Goal: Information Seeking & Learning: Learn about a topic

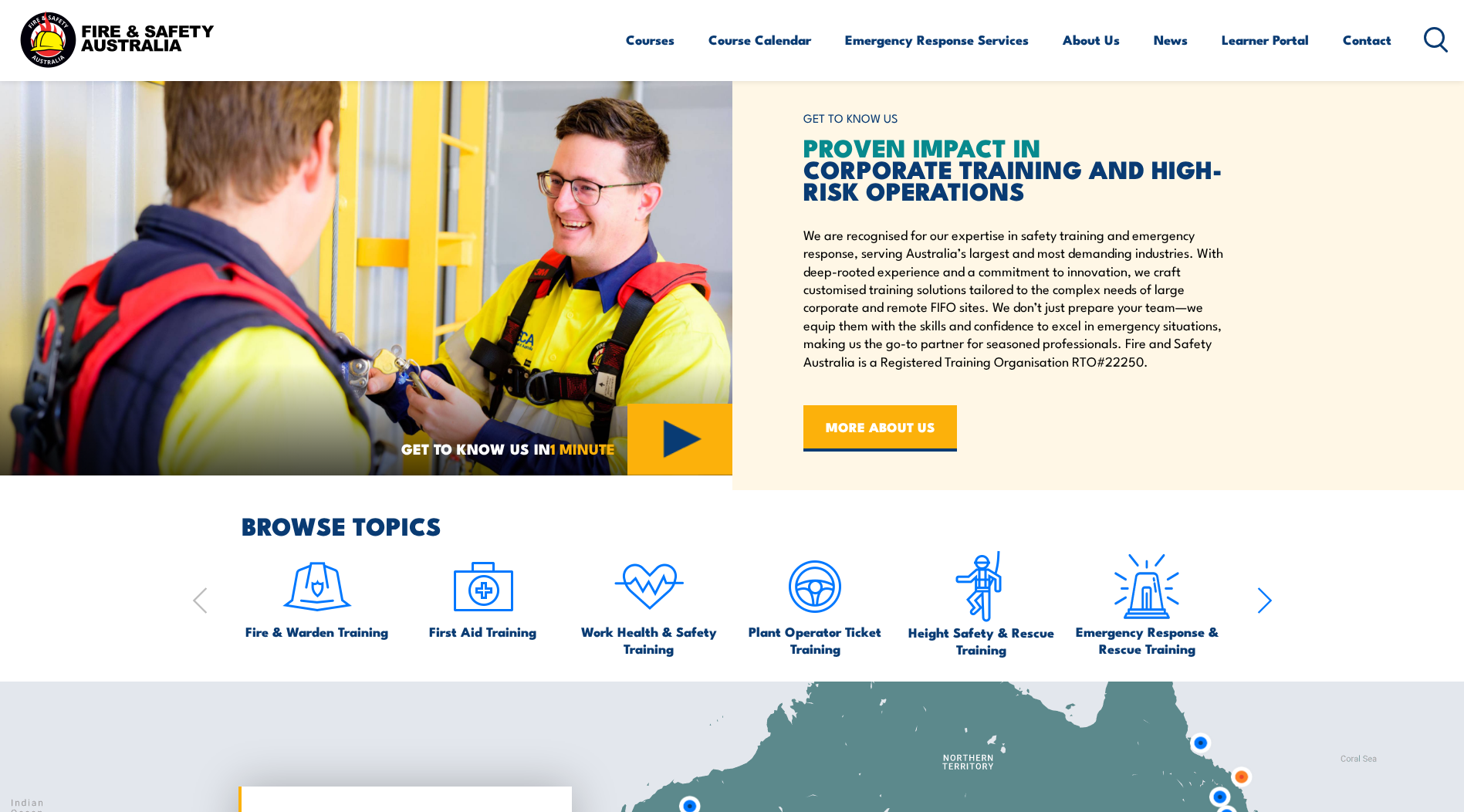
scroll to position [585, 0]
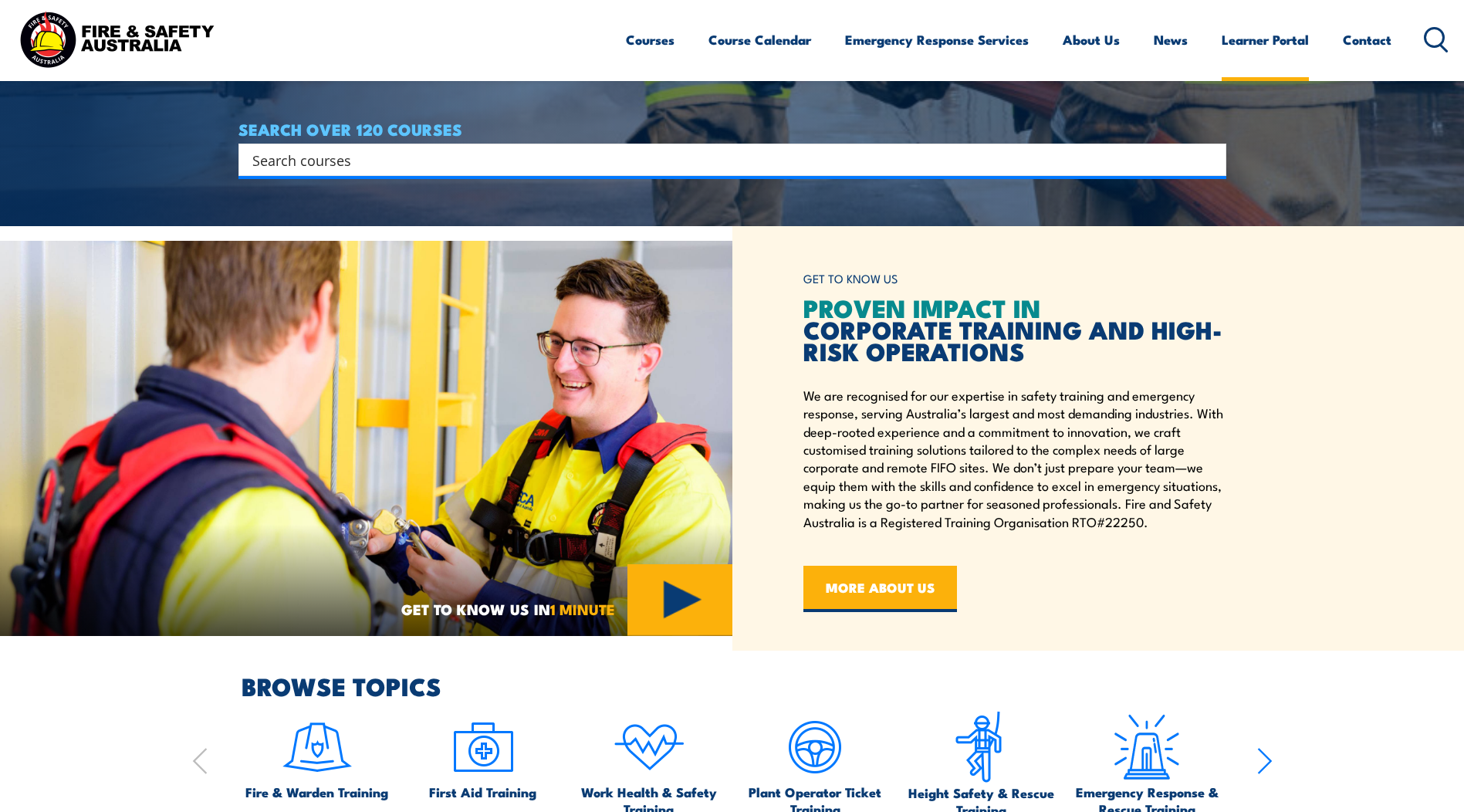
click at [1278, 41] on link "Learner Portal" at bounding box center [1265, 40] width 88 height 41
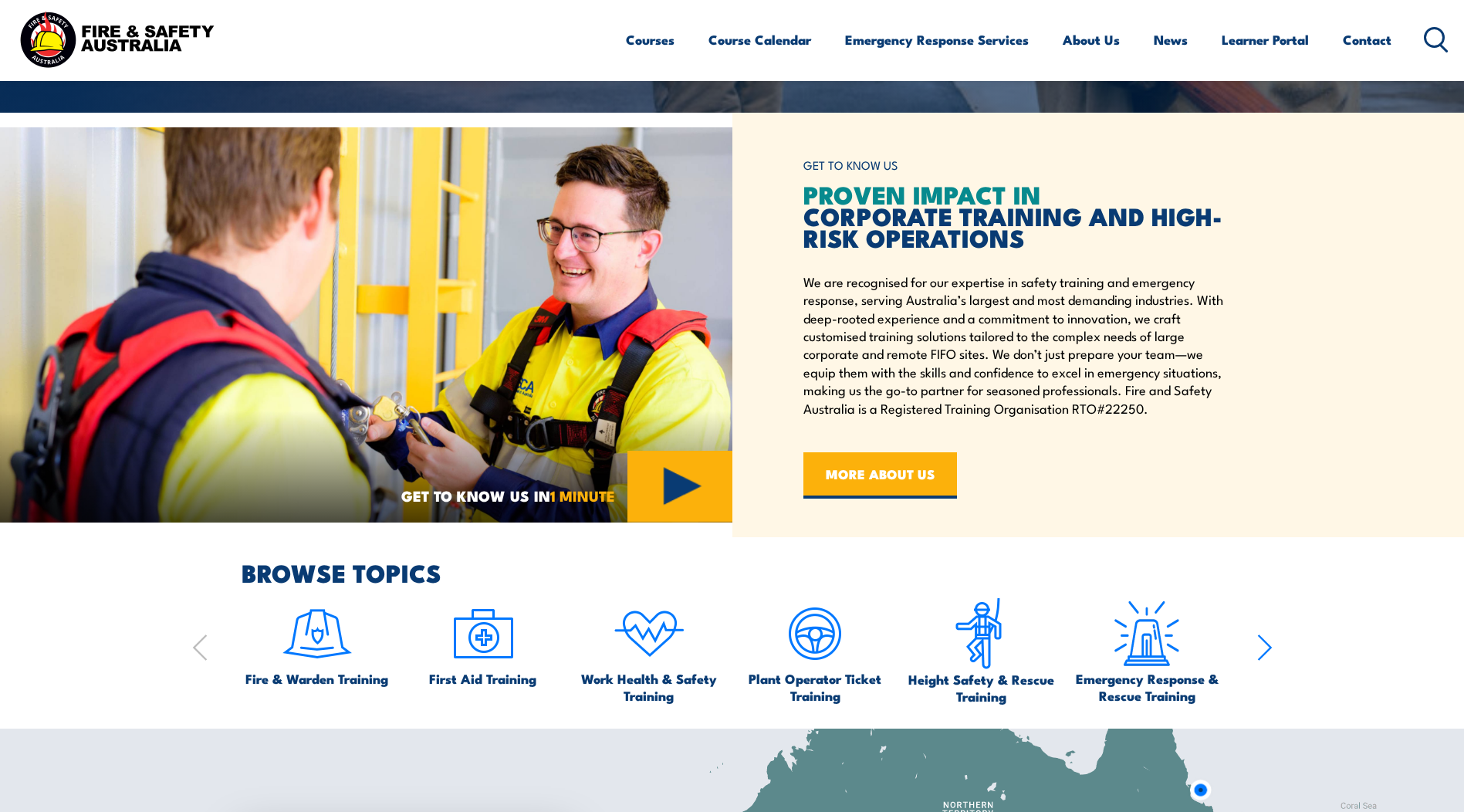
scroll to position [740, 0]
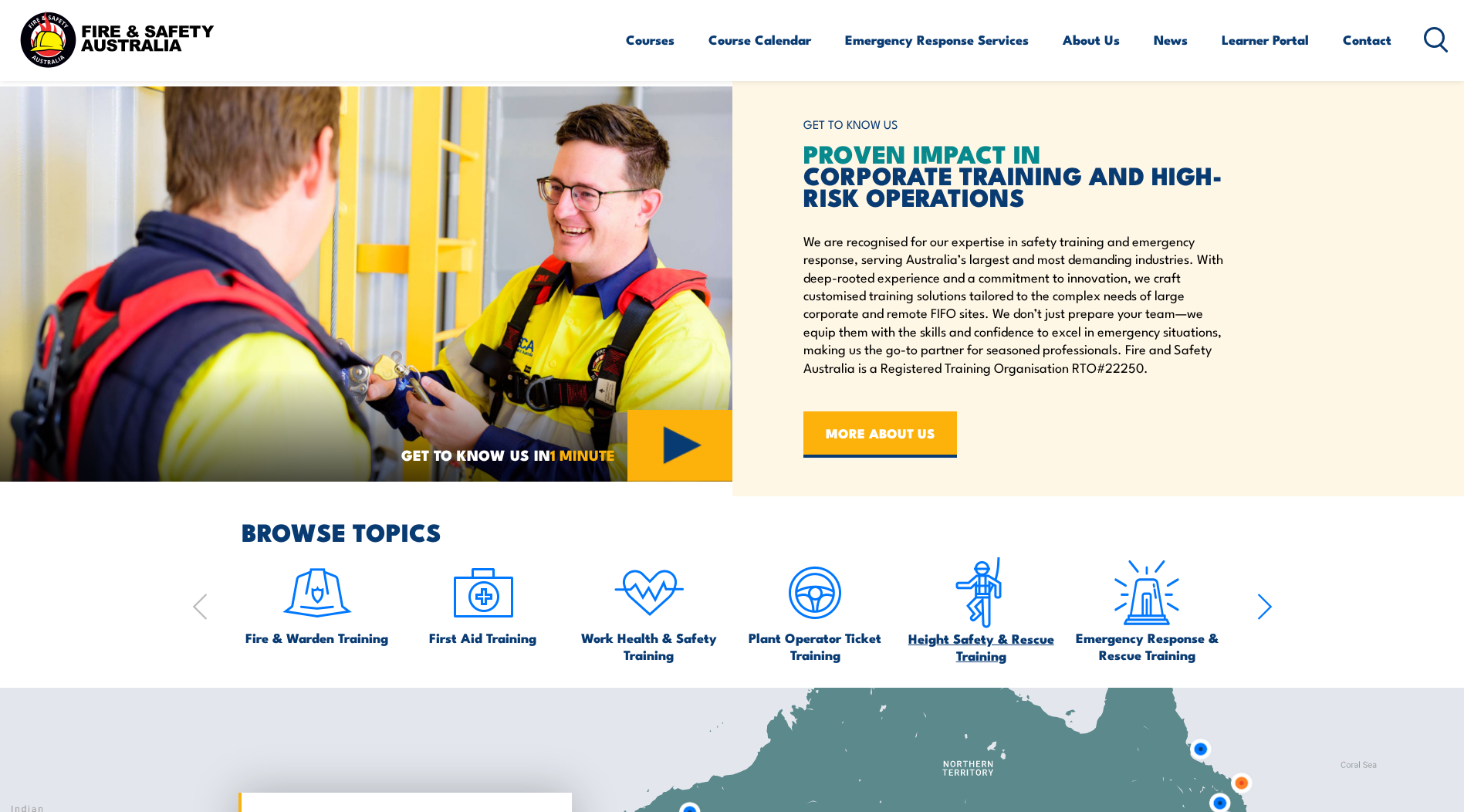
click at [965, 642] on span "Height Safety & Rescue Training" at bounding box center [981, 646] width 151 height 34
